Goal: Obtain resource: Download file/media

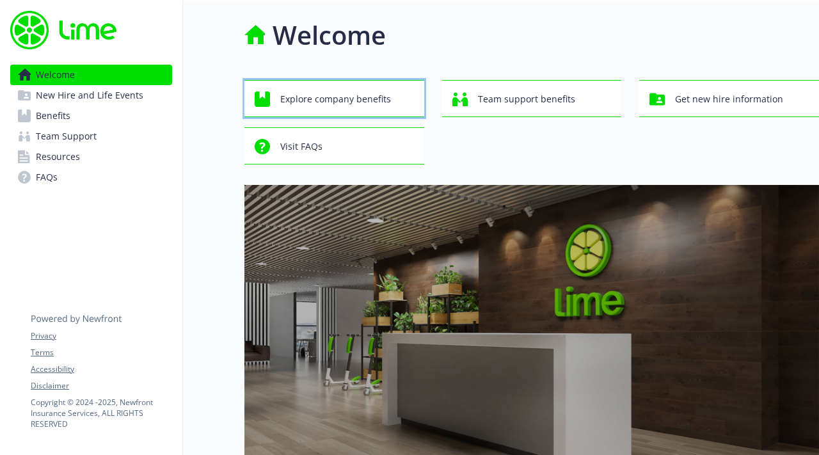
click at [316, 106] on span "Explore company benefits" at bounding box center [335, 99] width 111 height 24
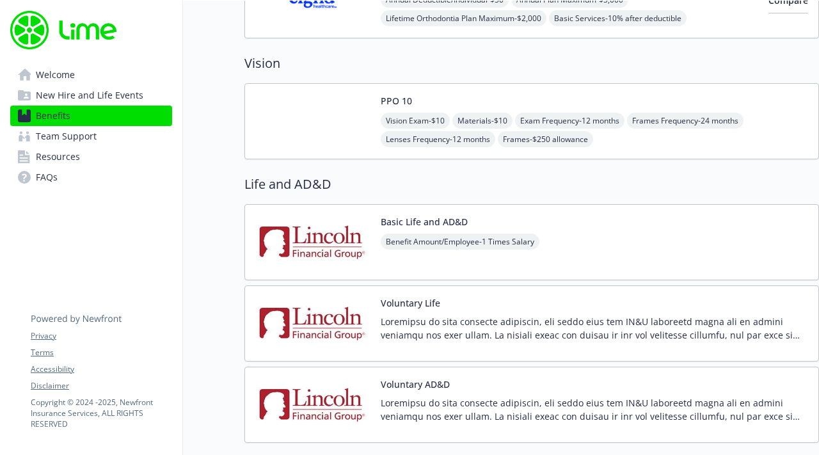
scroll to position [1073, 0]
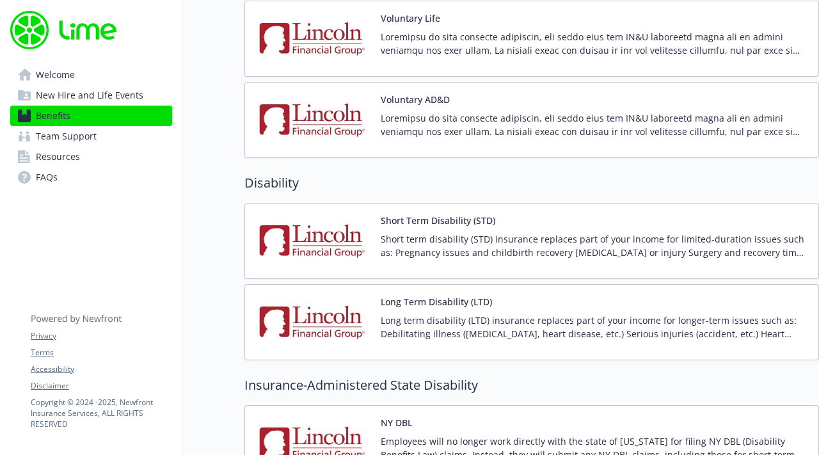
click at [72, 184] on link "FAQs" at bounding box center [91, 177] width 162 height 20
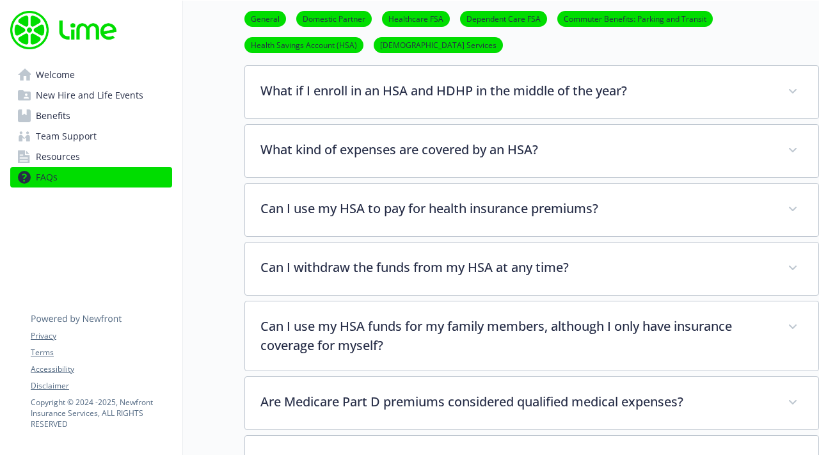
scroll to position [1715, 0]
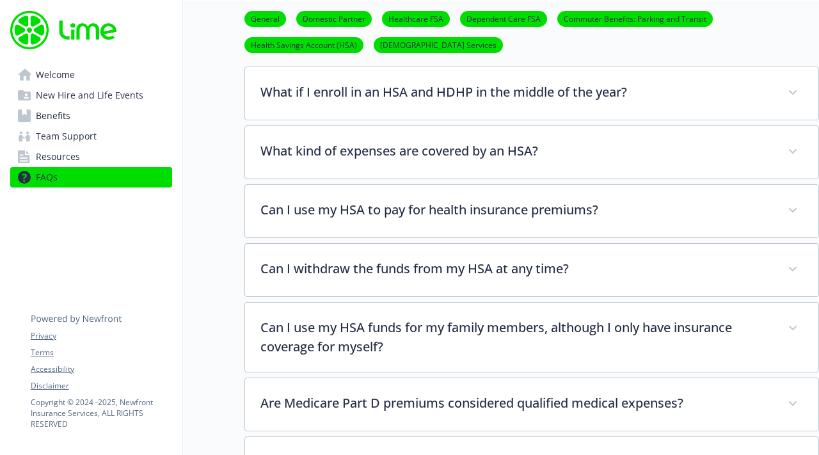
click at [274, 19] on link "General" at bounding box center [266, 18] width 42 height 12
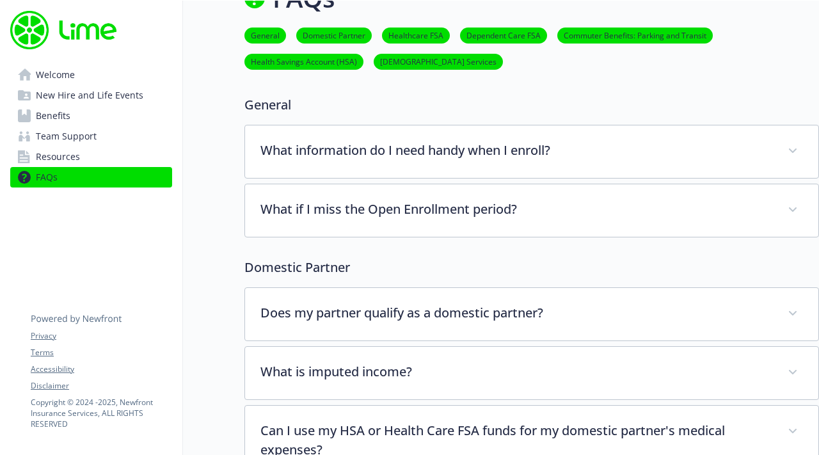
scroll to position [0, 10]
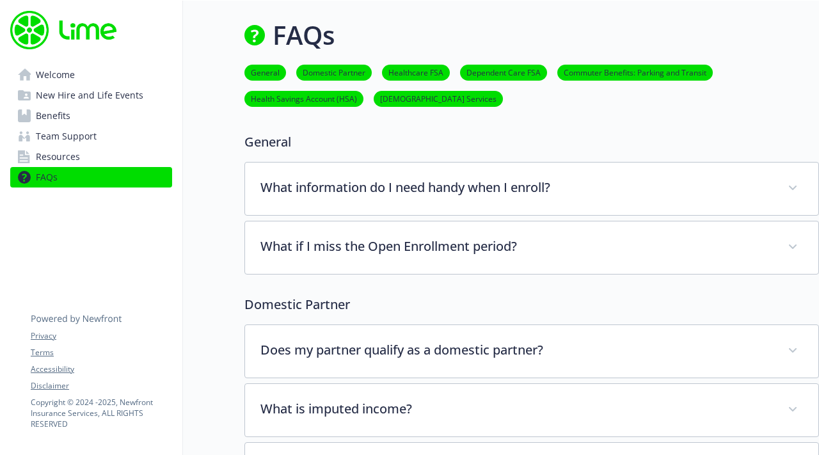
click at [90, 106] on link "Benefits" at bounding box center [91, 116] width 162 height 20
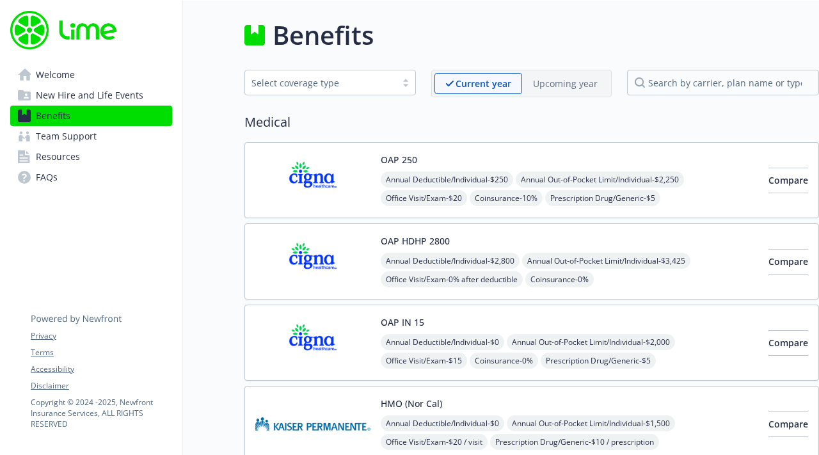
click at [89, 95] on span "New Hire and Life Events" at bounding box center [90, 95] width 108 height 20
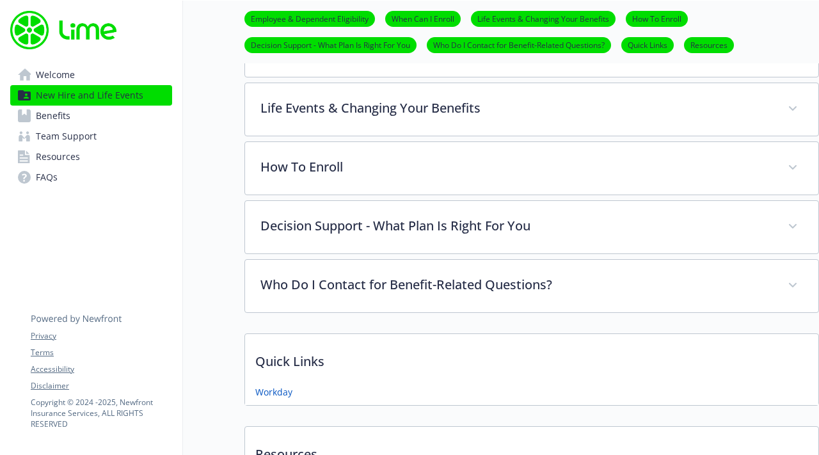
scroll to position [363, 10]
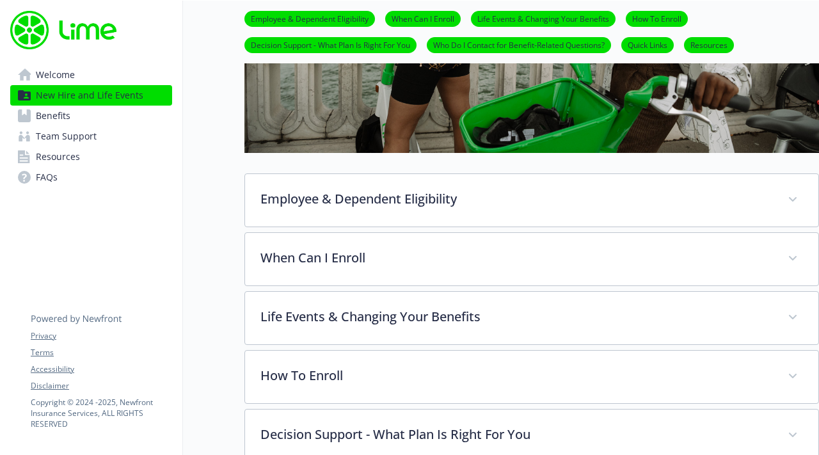
click at [117, 111] on link "Benefits" at bounding box center [91, 116] width 162 height 20
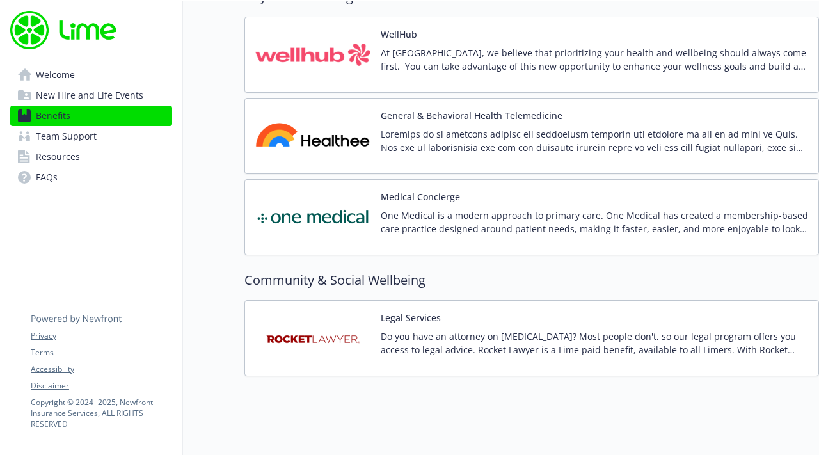
scroll to position [2903, 10]
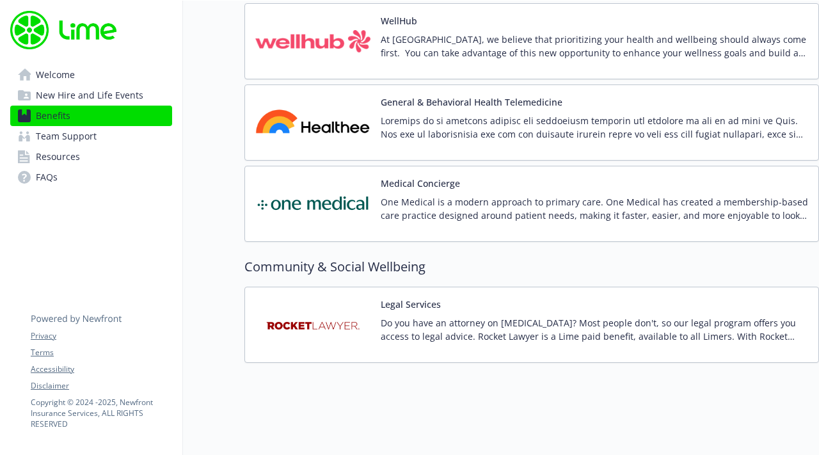
click at [84, 177] on link "FAQs" at bounding box center [91, 177] width 162 height 20
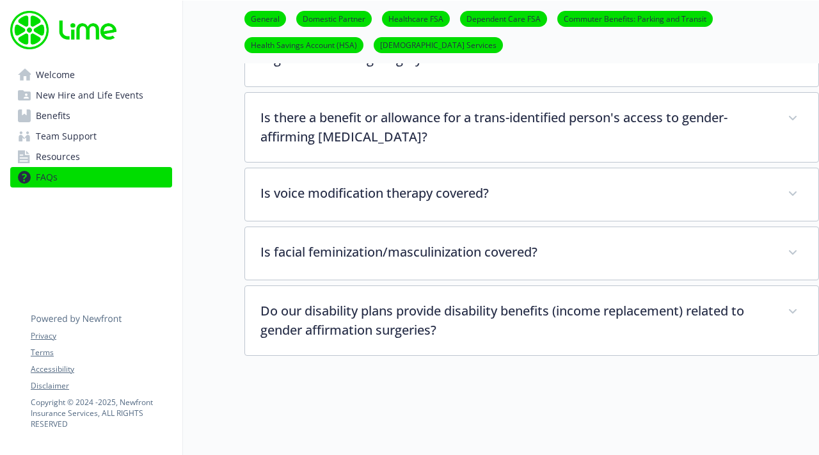
click at [246, 23] on link "General" at bounding box center [266, 18] width 42 height 12
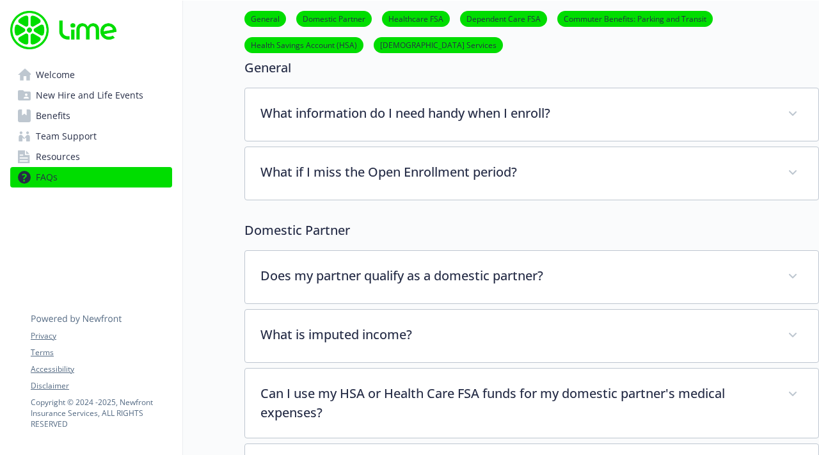
scroll to position [67, 10]
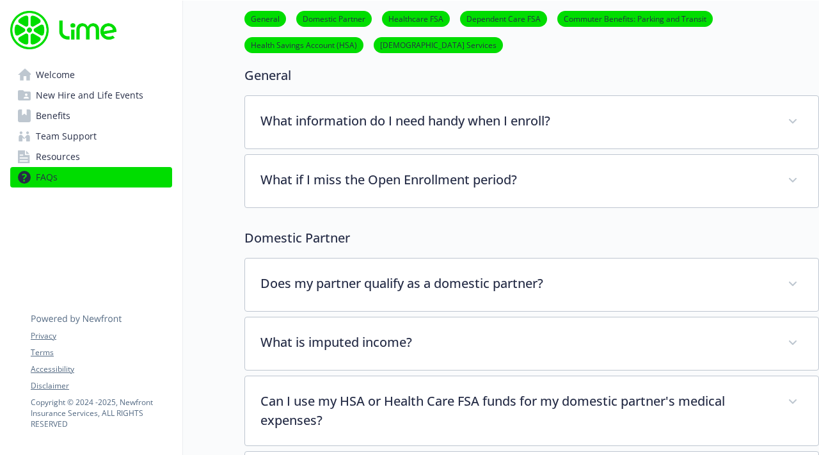
click at [117, 157] on link "Resources" at bounding box center [91, 157] width 162 height 20
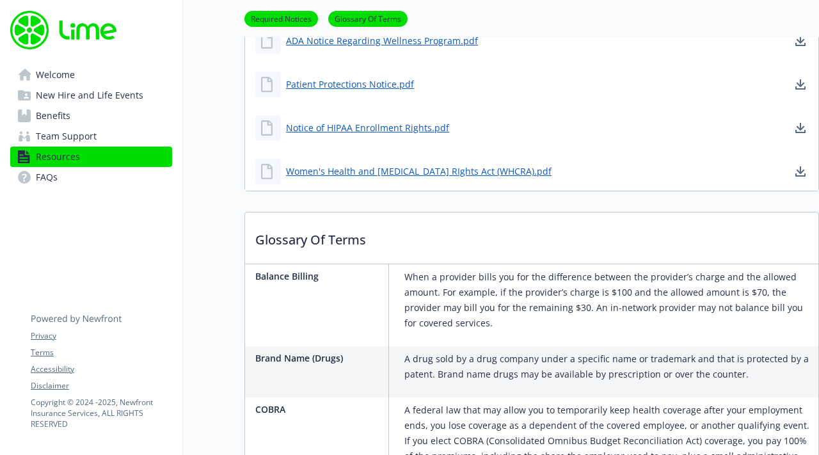
scroll to position [754, 10]
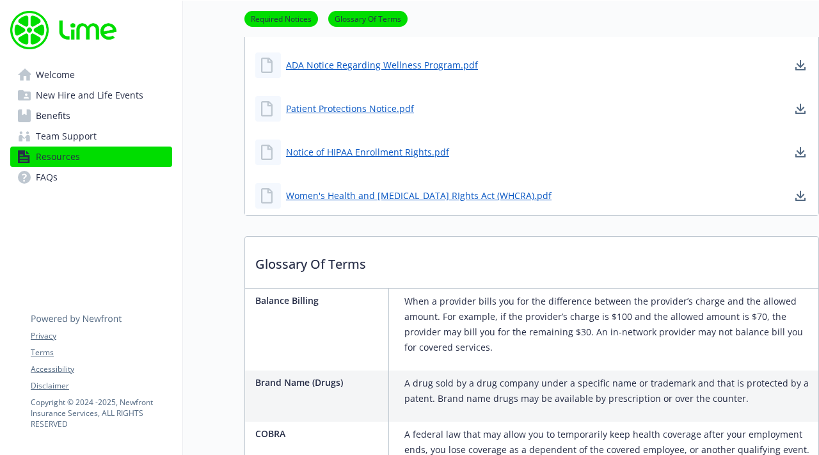
click at [90, 99] on span "New Hire and Life Events" at bounding box center [90, 95] width 108 height 20
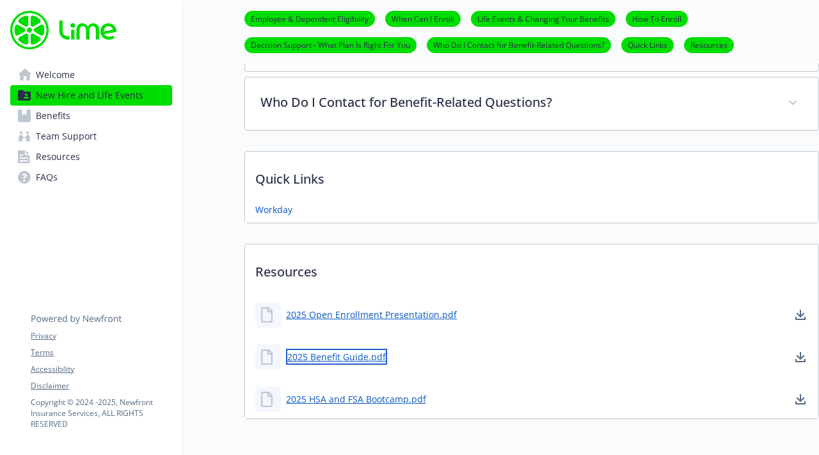
click at [344, 356] on link "2025 Benefit Guide.pdf" at bounding box center [336, 357] width 101 height 16
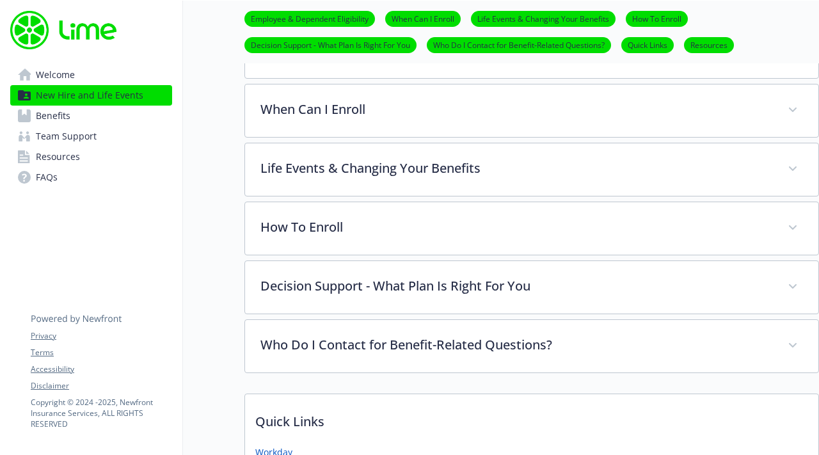
scroll to position [401, 10]
